Goal: Transaction & Acquisition: Purchase product/service

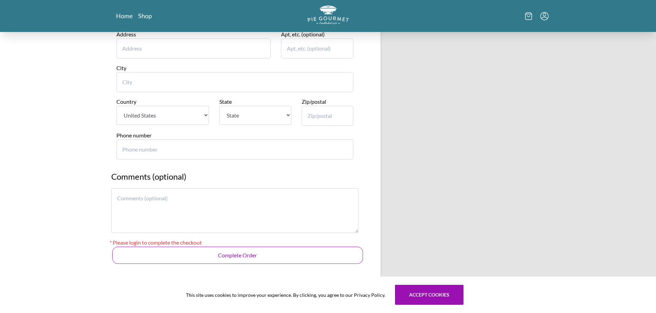
scroll to position [473, 0]
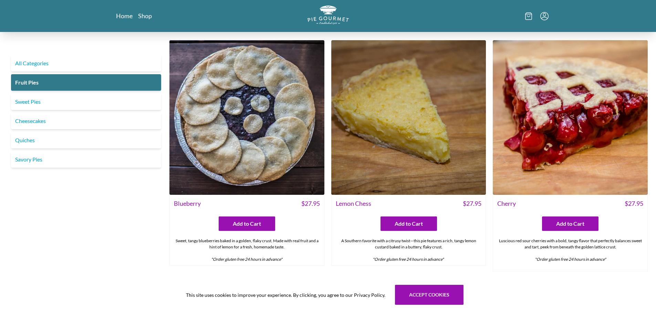
scroll to position [602, 0]
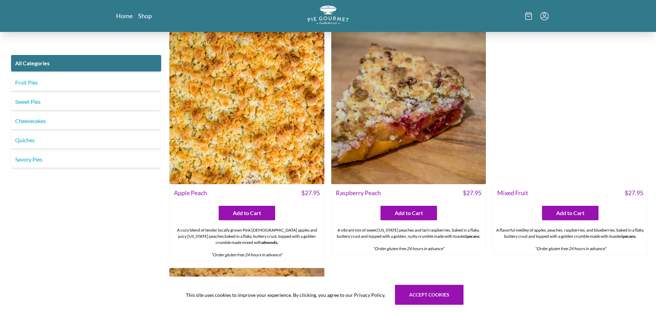
scroll to position [2666, 0]
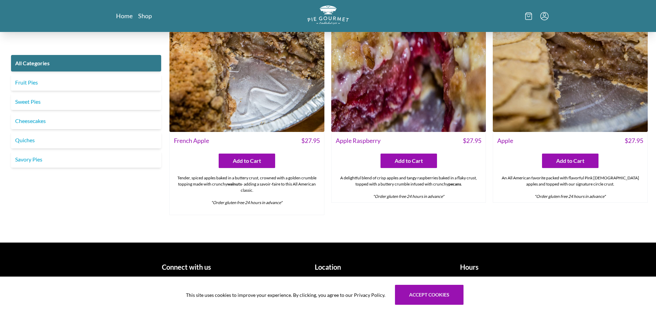
click at [322, 267] on h1 "Location" at bounding box center [328, 267] width 136 height 10
